Goal: Task Accomplishment & Management: Use online tool/utility

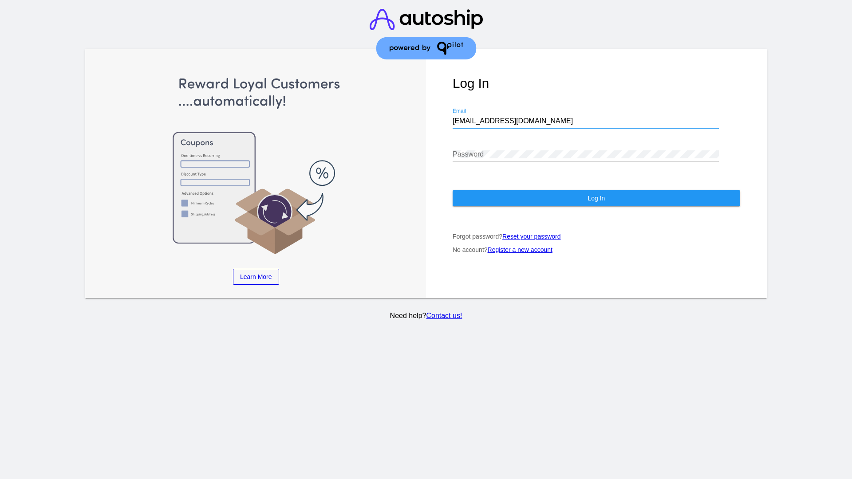
type input "[EMAIL_ADDRESS][DOMAIN_NAME]"
click at [596, 198] on span "Log In" at bounding box center [595, 198] width 17 height 7
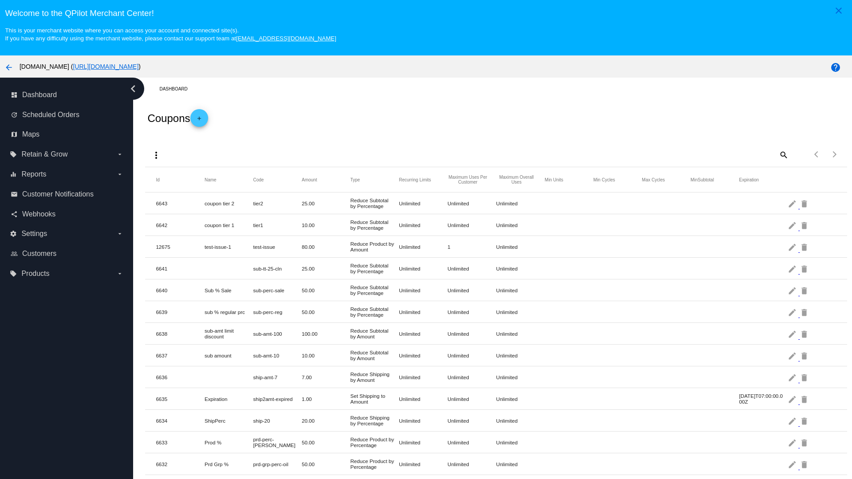
click at [156, 155] on mat-icon "more_vert" at bounding box center [156, 155] width 11 height 11
click at [173, 198] on button "file_upload Import" at bounding box center [172, 197] width 51 height 21
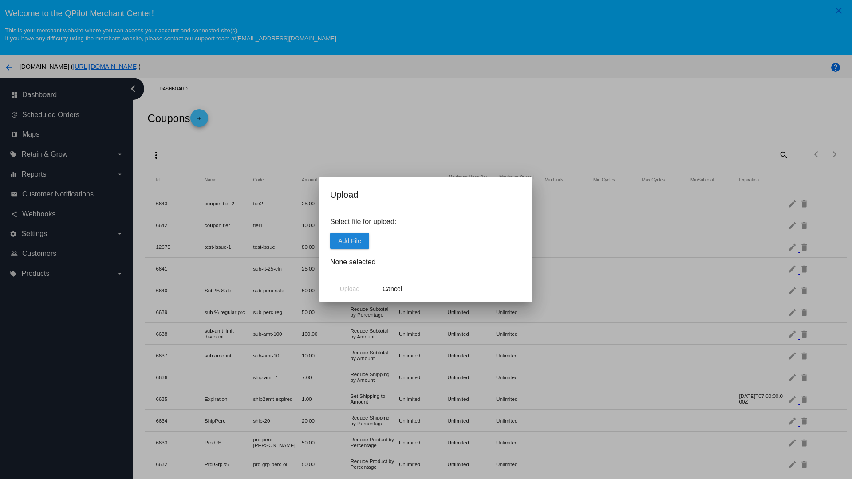
click at [349, 240] on span "Add File" at bounding box center [349, 240] width 23 height 7
click at [349, 289] on span "Upload" at bounding box center [350, 288] width 20 height 7
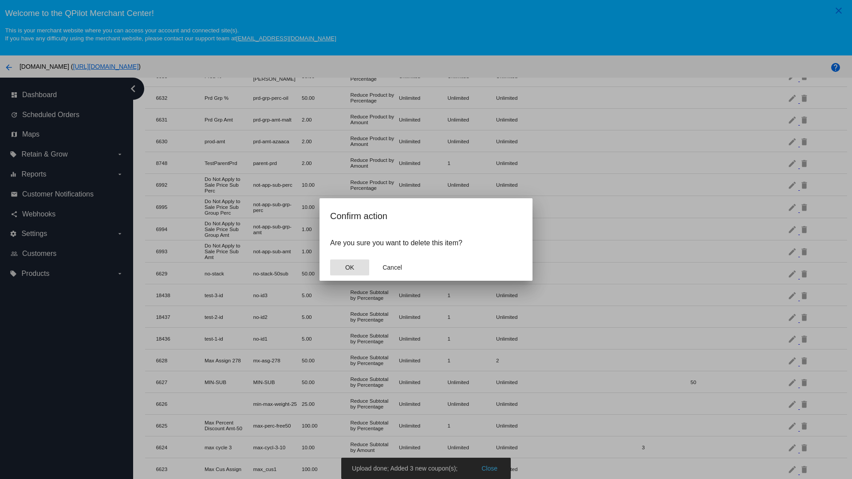
click at [349, 267] on span "OK" at bounding box center [349, 267] width 9 height 7
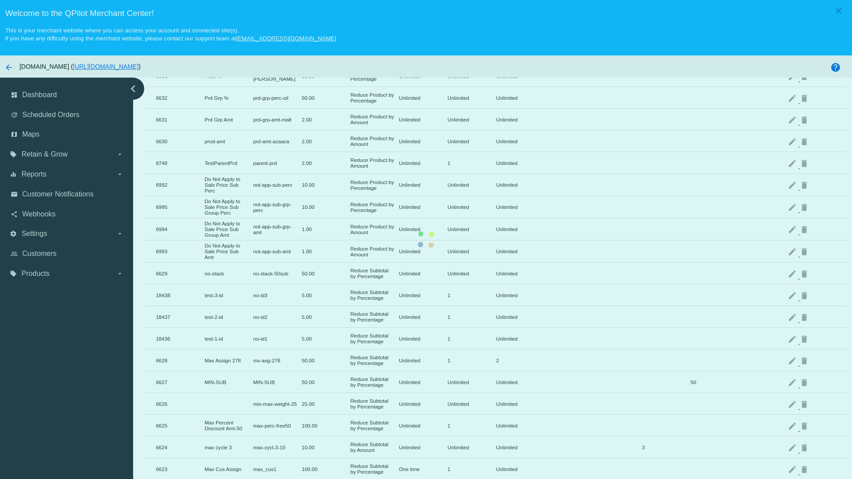
click at [805, 310] on mat-icon "delete" at bounding box center [804, 317] width 11 height 14
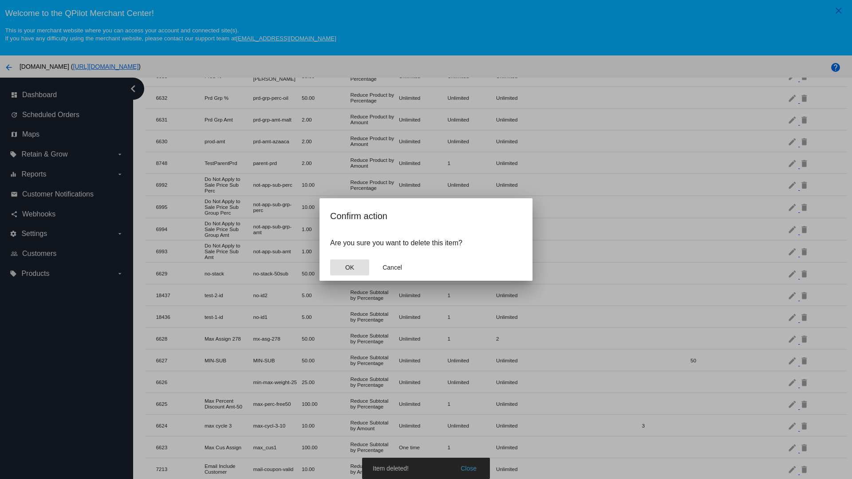
click at [349, 267] on span "OK" at bounding box center [349, 267] width 9 height 7
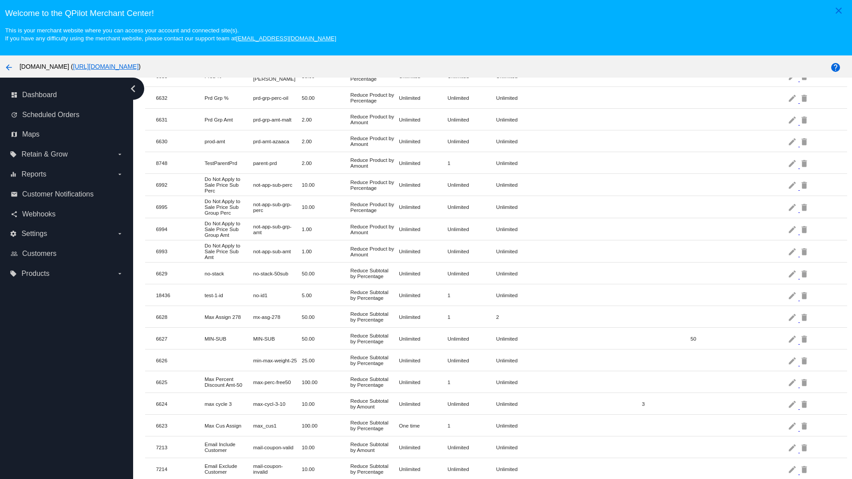
click at [805, 295] on mat-icon "delete" at bounding box center [804, 295] width 11 height 14
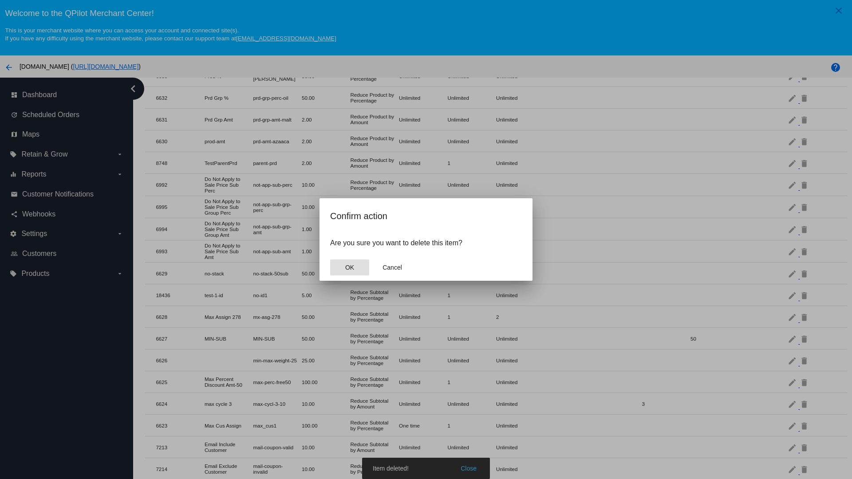
click at [349, 267] on span "OK" at bounding box center [349, 267] width 9 height 7
